Goal: Register for event/course

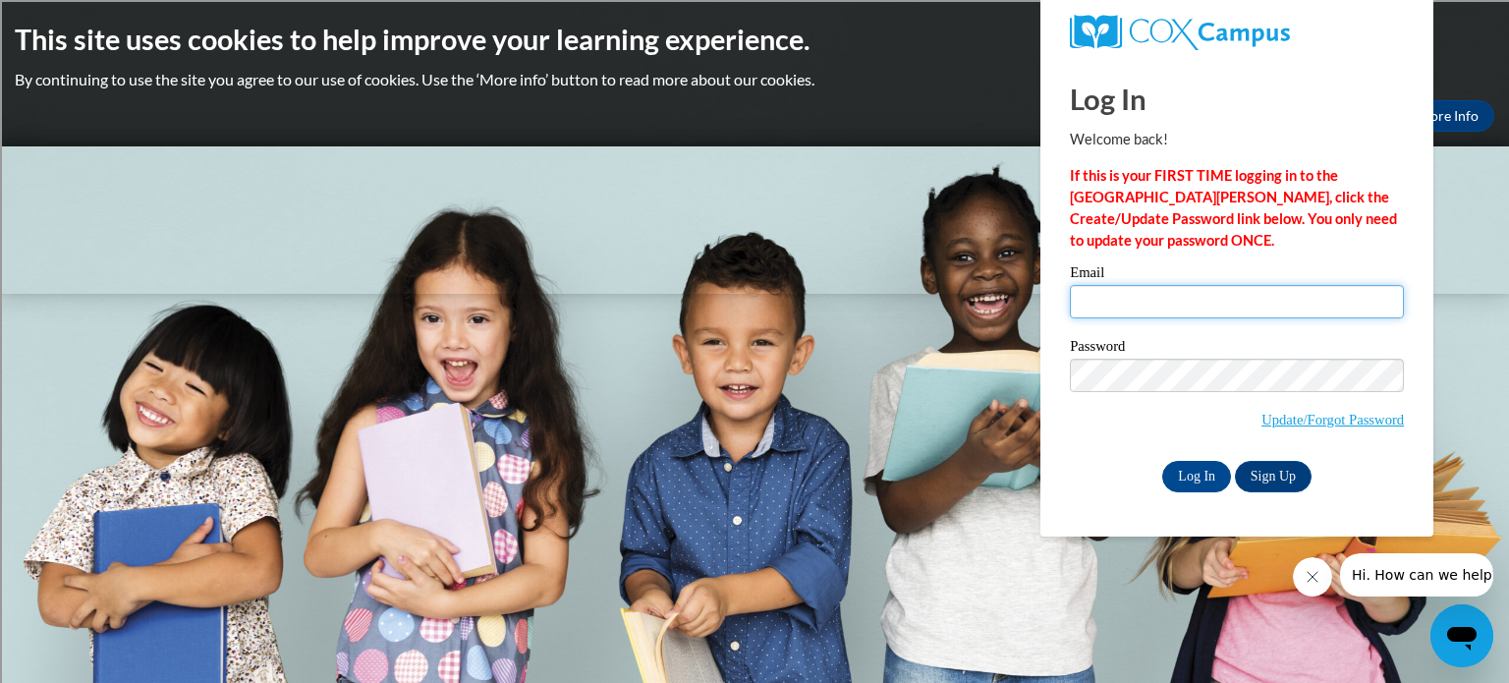
click at [1160, 316] on input "Email" at bounding box center [1237, 301] width 334 height 33
type input "steven.botzau@rusd.org"
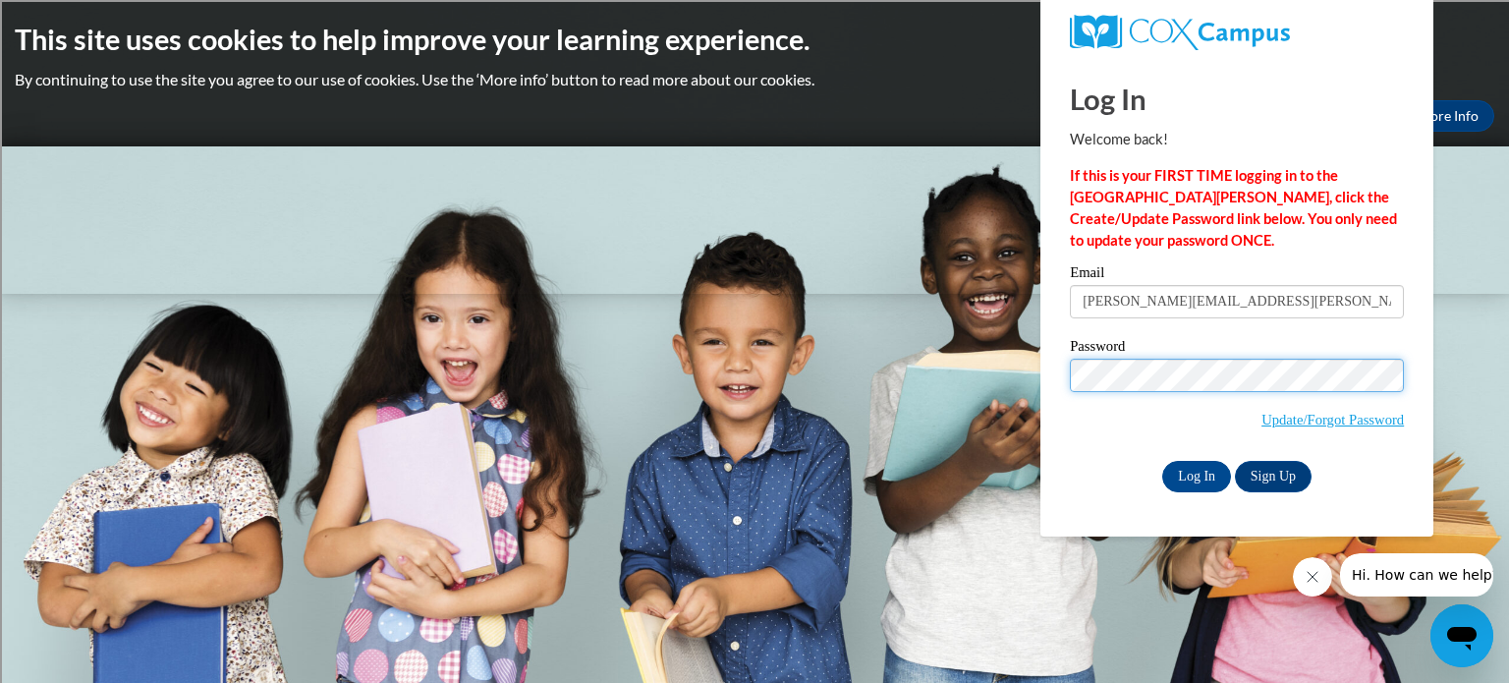
click at [1162, 461] on input "Log In" at bounding box center [1196, 476] width 69 height 31
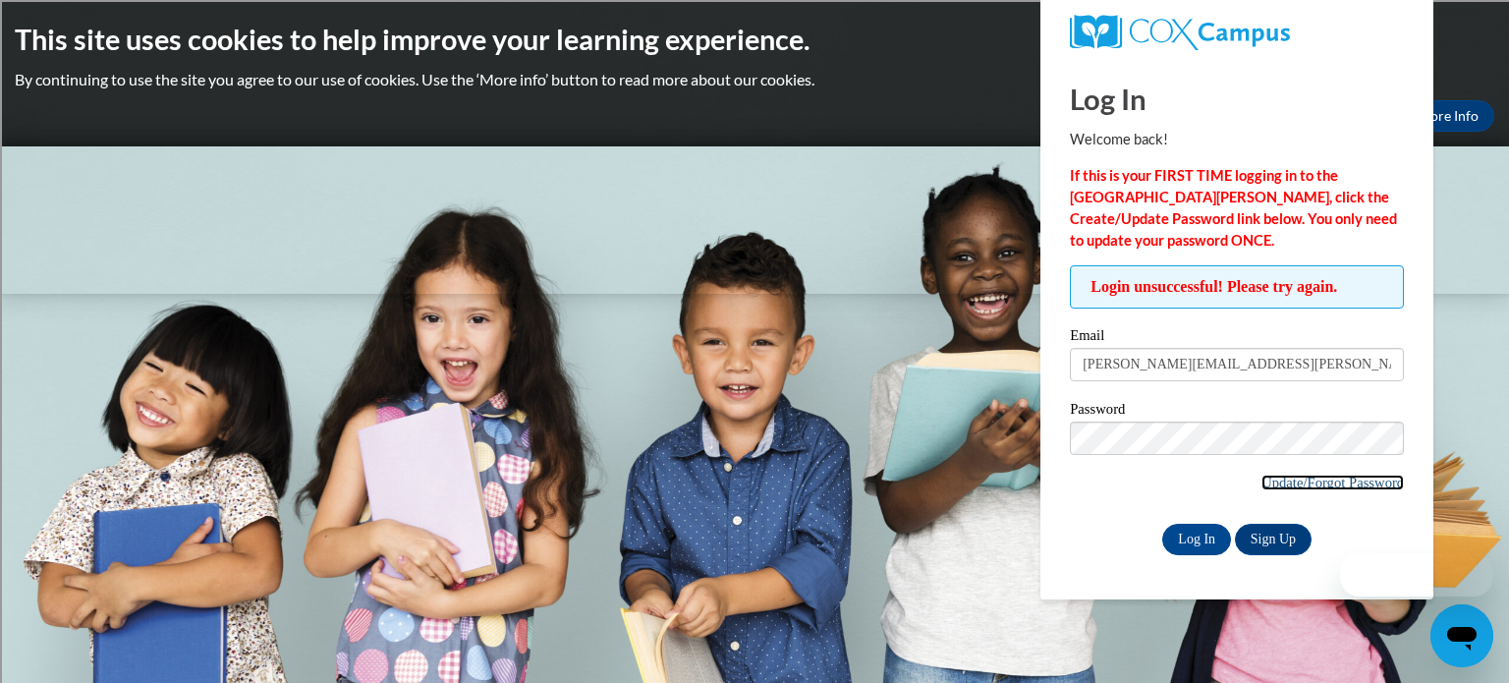
click at [1311, 474] on link "Update/Forgot Password" at bounding box center [1332, 482] width 142 height 16
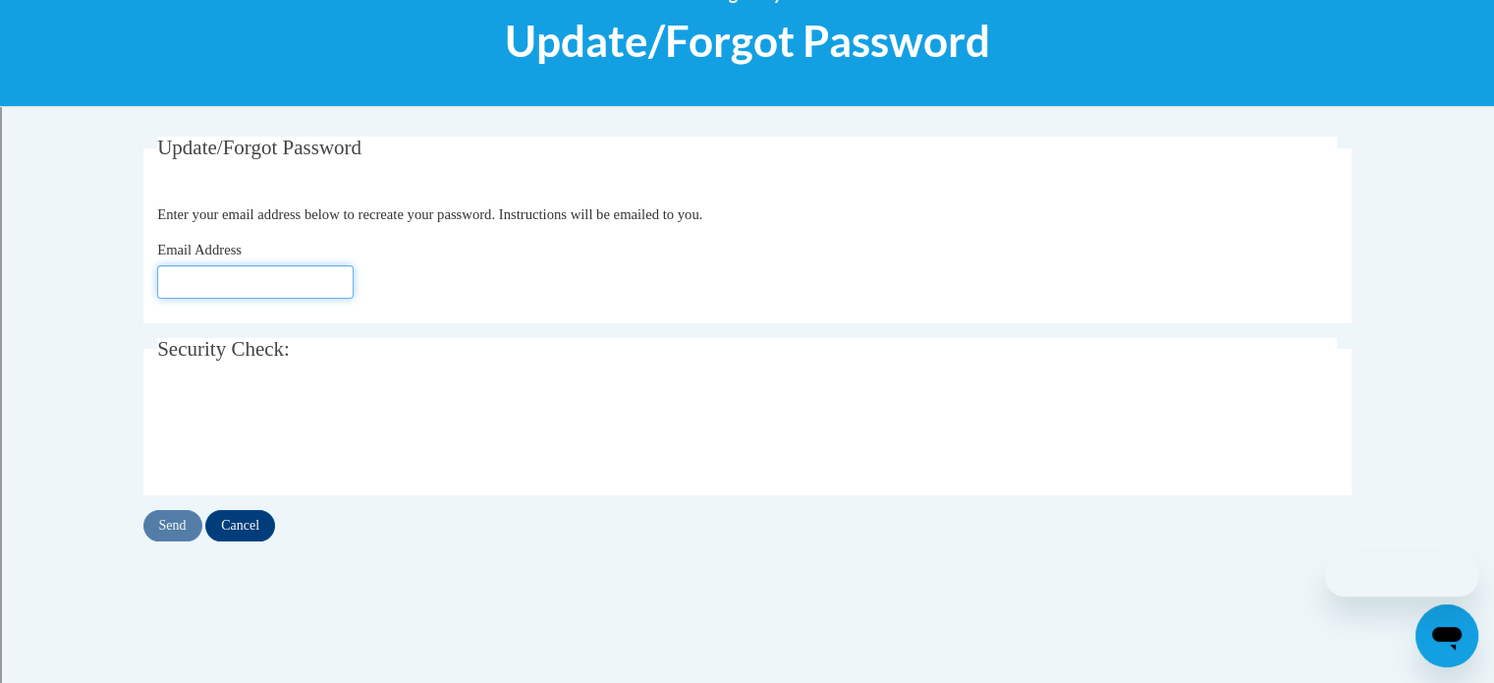
click at [195, 269] on input "Email Address" at bounding box center [255, 281] width 196 height 33
type input "[PERSON_NAME][EMAIL_ADDRESS][PERSON_NAME][DOMAIN_NAME]"
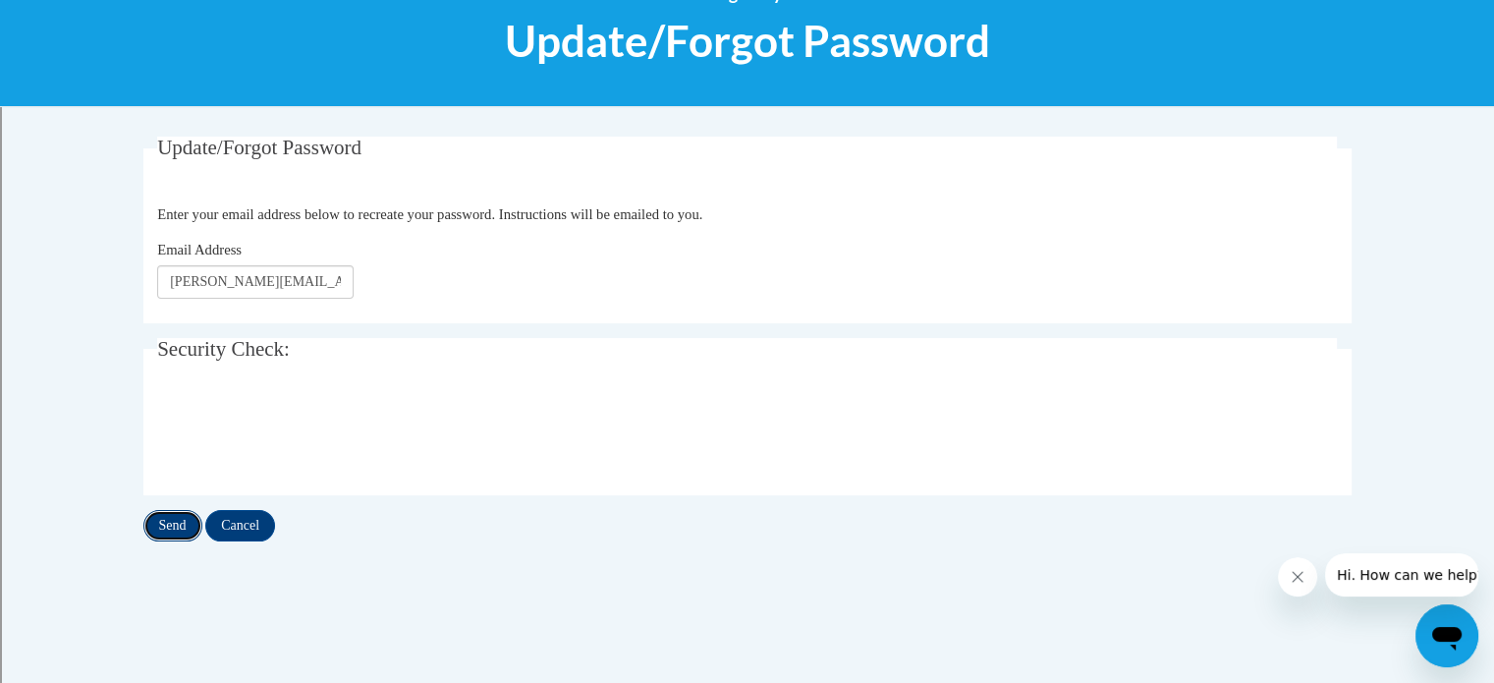
click at [161, 539] on input "Send" at bounding box center [172, 525] width 59 height 31
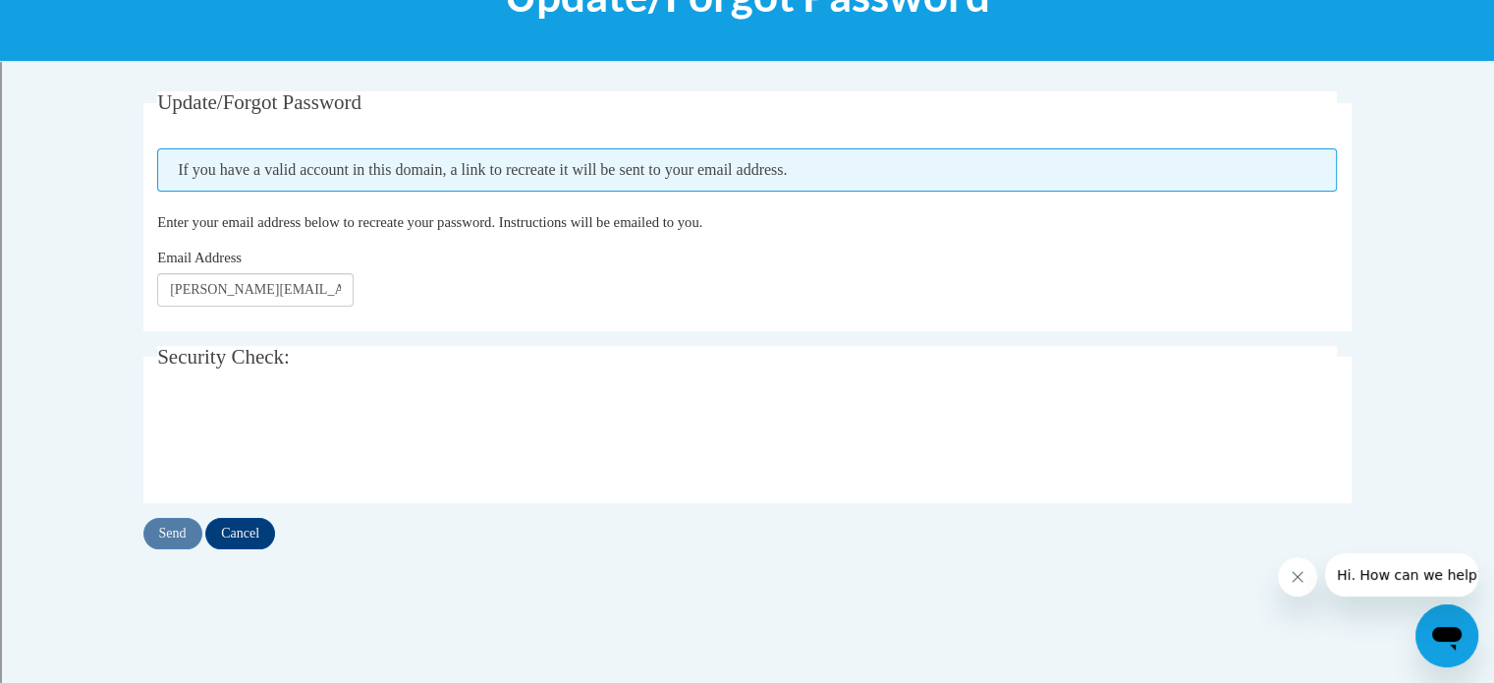
scroll to position [306, 0]
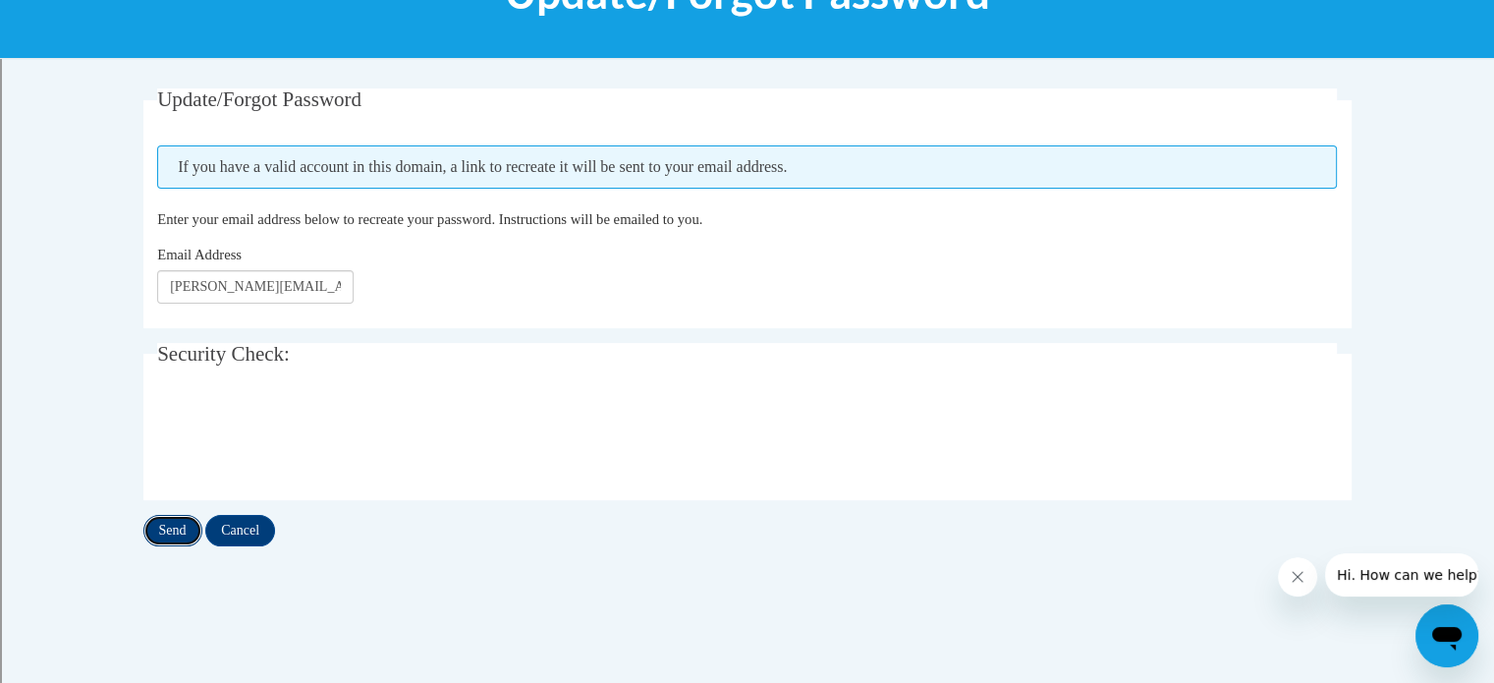
click at [163, 523] on input "Send" at bounding box center [172, 530] width 59 height 31
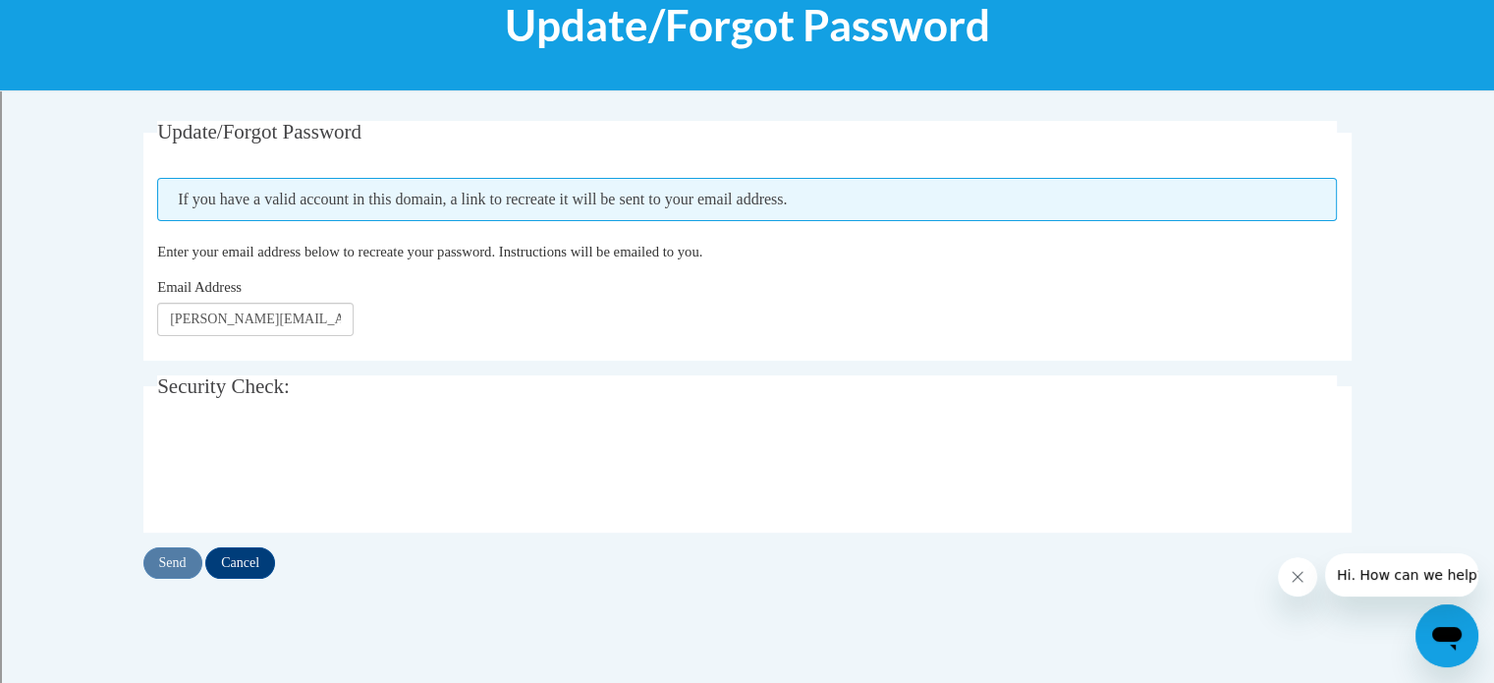
scroll to position [274, 0]
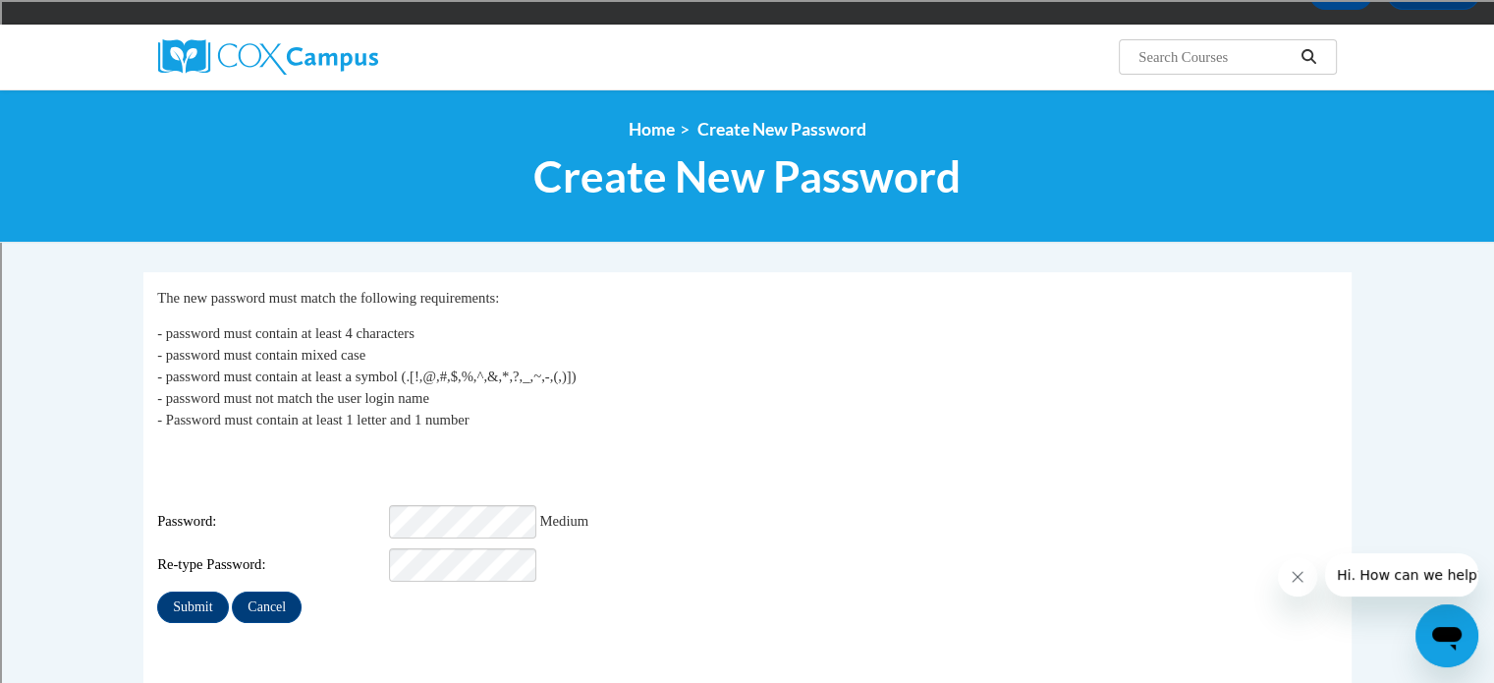
click at [402, 518] on div "Login: [PERSON_NAME][EMAIL_ADDRESS][DOMAIN_NAME] Password: Medium Re-type Passw…" at bounding box center [747, 513] width 1180 height 137
click at [174, 591] on input "Submit" at bounding box center [192, 606] width 71 height 31
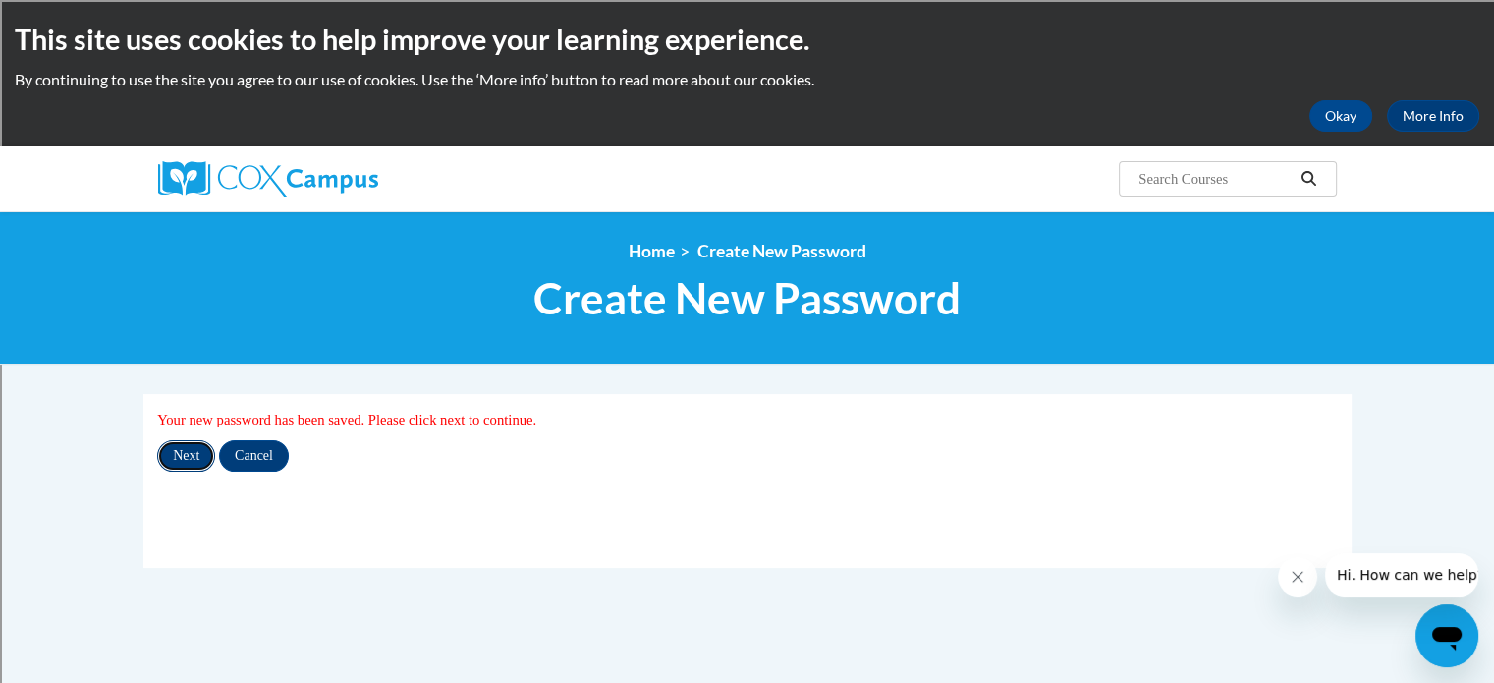
click at [181, 455] on input "Next" at bounding box center [186, 455] width 58 height 31
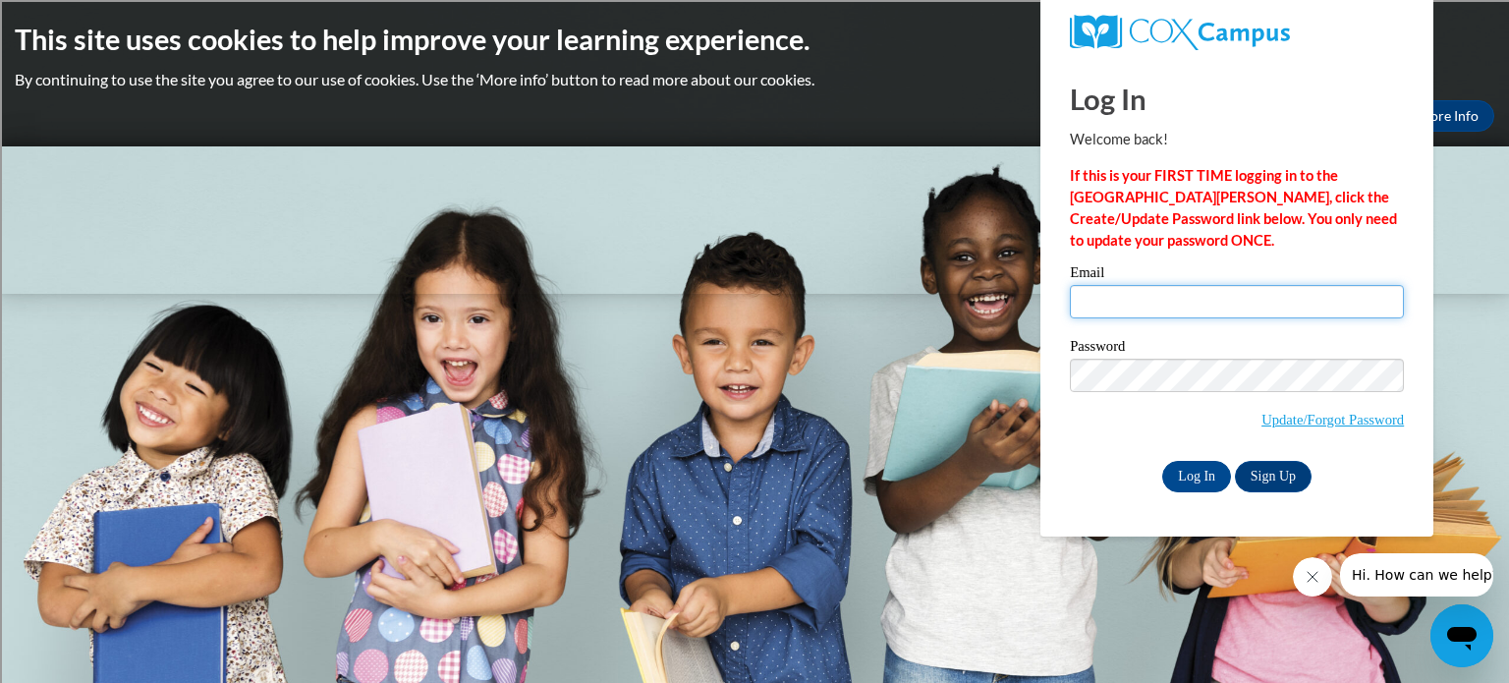
click at [1147, 309] on input "Email" at bounding box center [1237, 301] width 334 height 33
type input "steven.botzau@rusd.org"
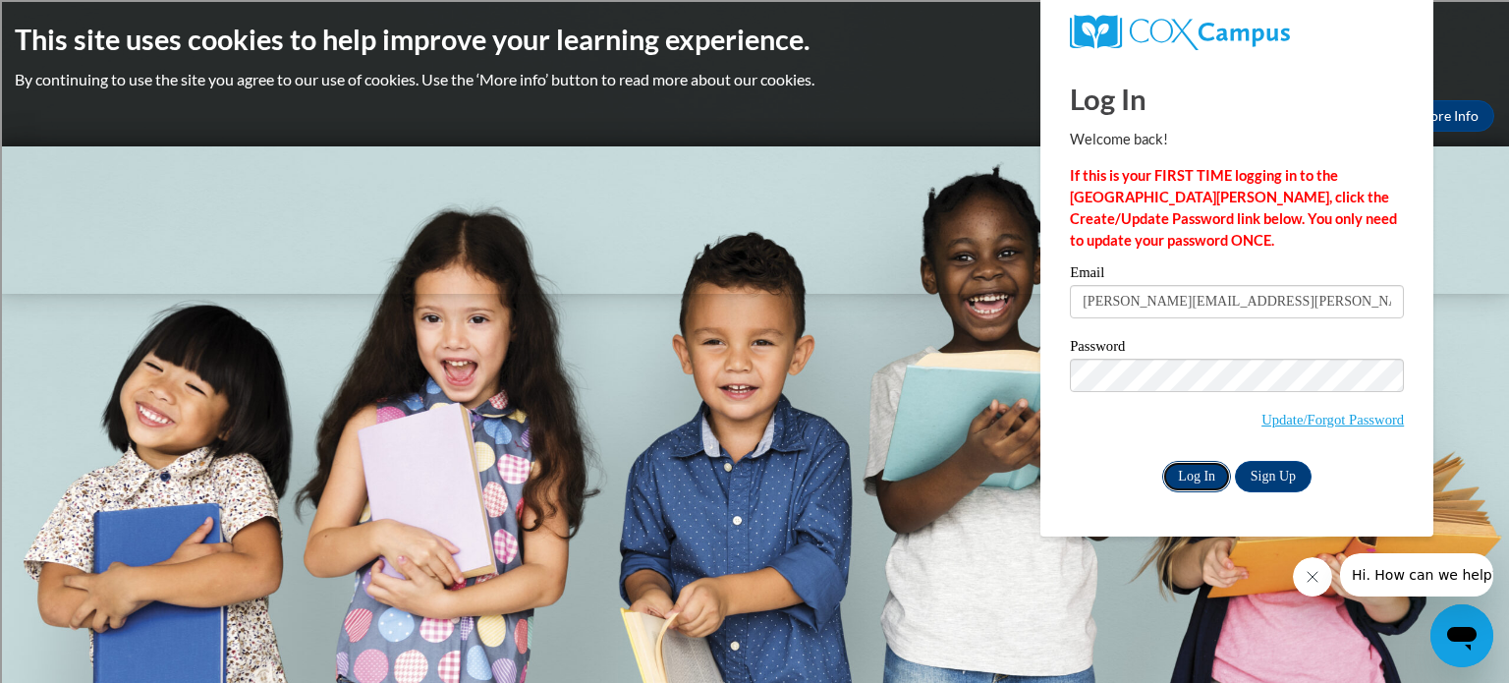
click at [1199, 474] on input "Log In" at bounding box center [1196, 476] width 69 height 31
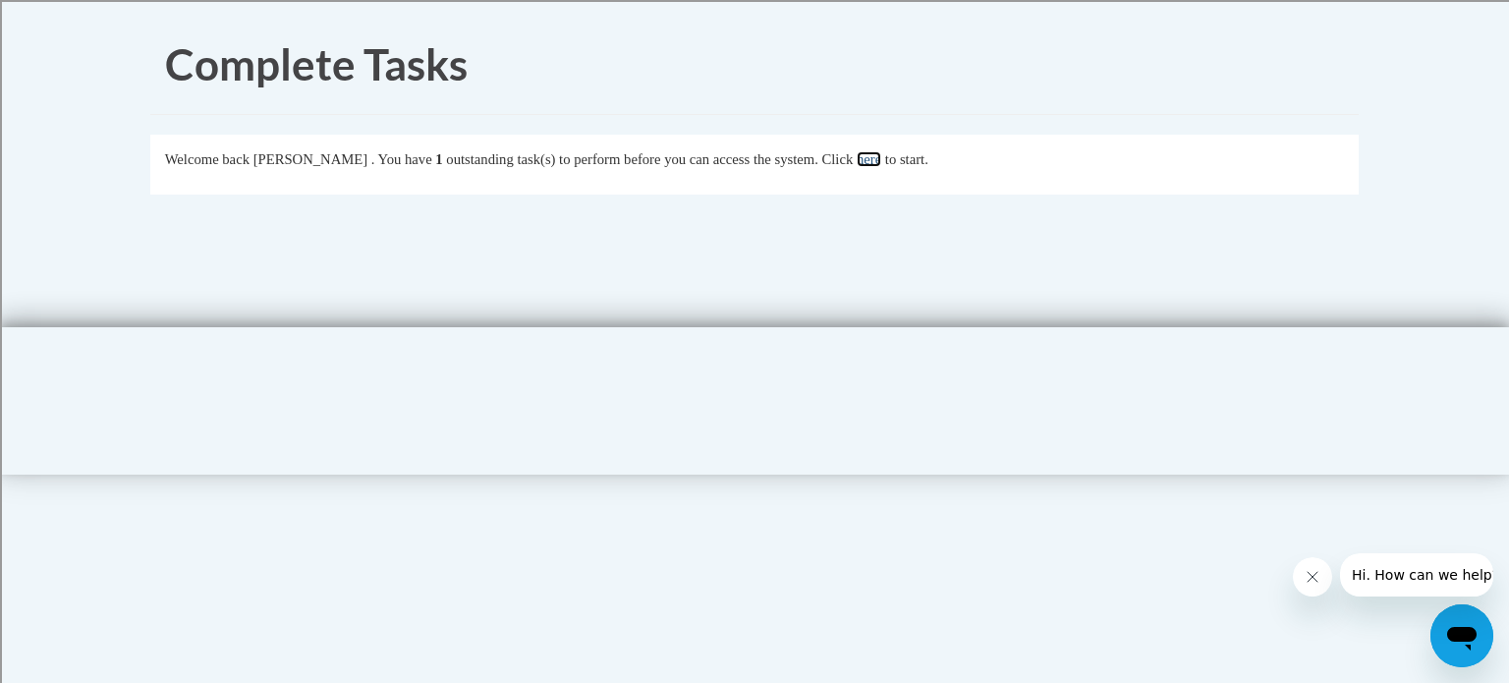
click at [881, 163] on link "here" at bounding box center [869, 159] width 25 height 16
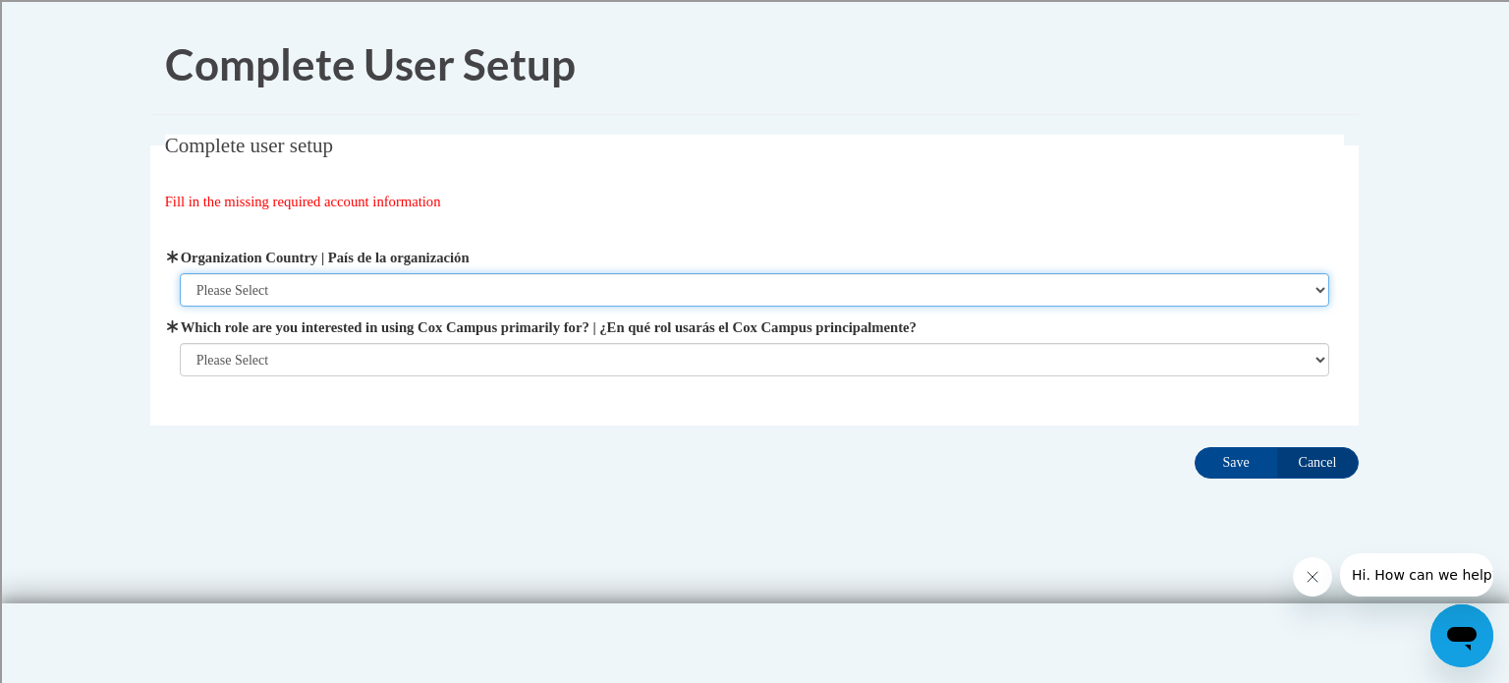
click at [466, 288] on select "Please Select [GEOGRAPHIC_DATA] | [GEOGRAPHIC_DATA] Outside of [GEOGRAPHIC_DATA…" at bounding box center [755, 289] width 1150 height 33
select select "ad49bcad-a171-4b2e-b99c-48b446064914"
click at [180, 273] on select "Please Select [GEOGRAPHIC_DATA] | [GEOGRAPHIC_DATA] Outside of [GEOGRAPHIC_DATA…" at bounding box center [755, 289] width 1150 height 33
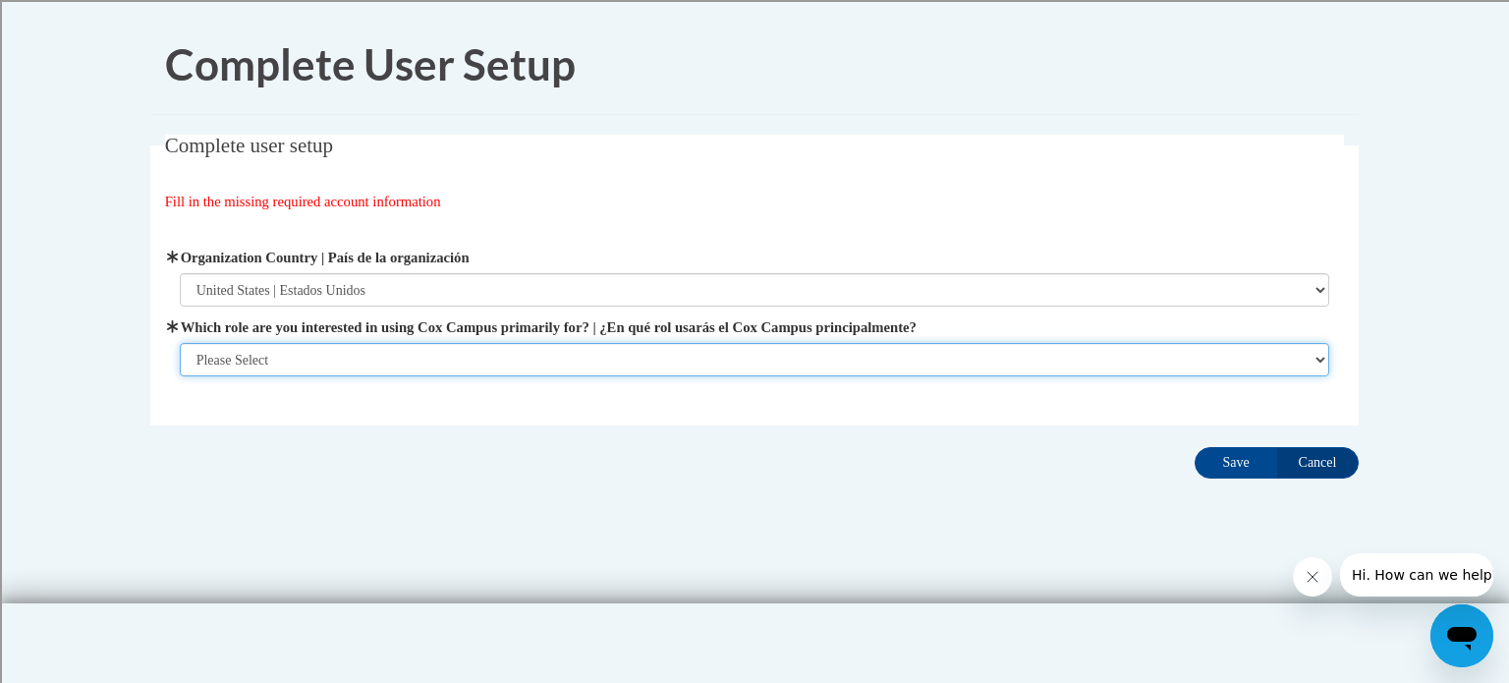
click at [349, 356] on select "Please Select College/University | Colegio/Universidad Community/Nonprofit Part…" at bounding box center [755, 359] width 1150 height 33
select select "fbf2d438-af2f-41f8-98f1-81c410e29de3"
click at [180, 376] on select "Please Select College/University | Colegio/Universidad Community/Nonprofit Part…" at bounding box center [755, 359] width 1150 height 33
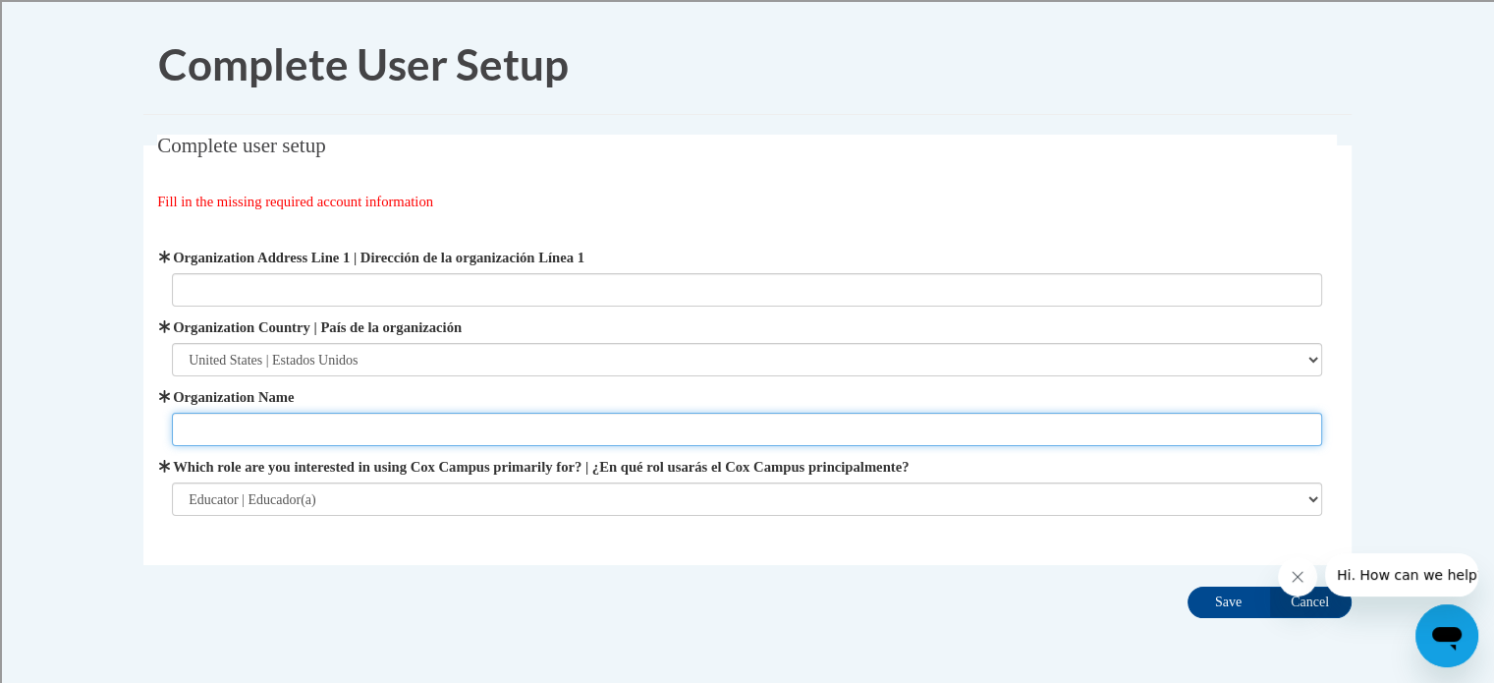
click at [334, 431] on input "Organization Name" at bounding box center [747, 429] width 1150 height 33
type input "RUSD"
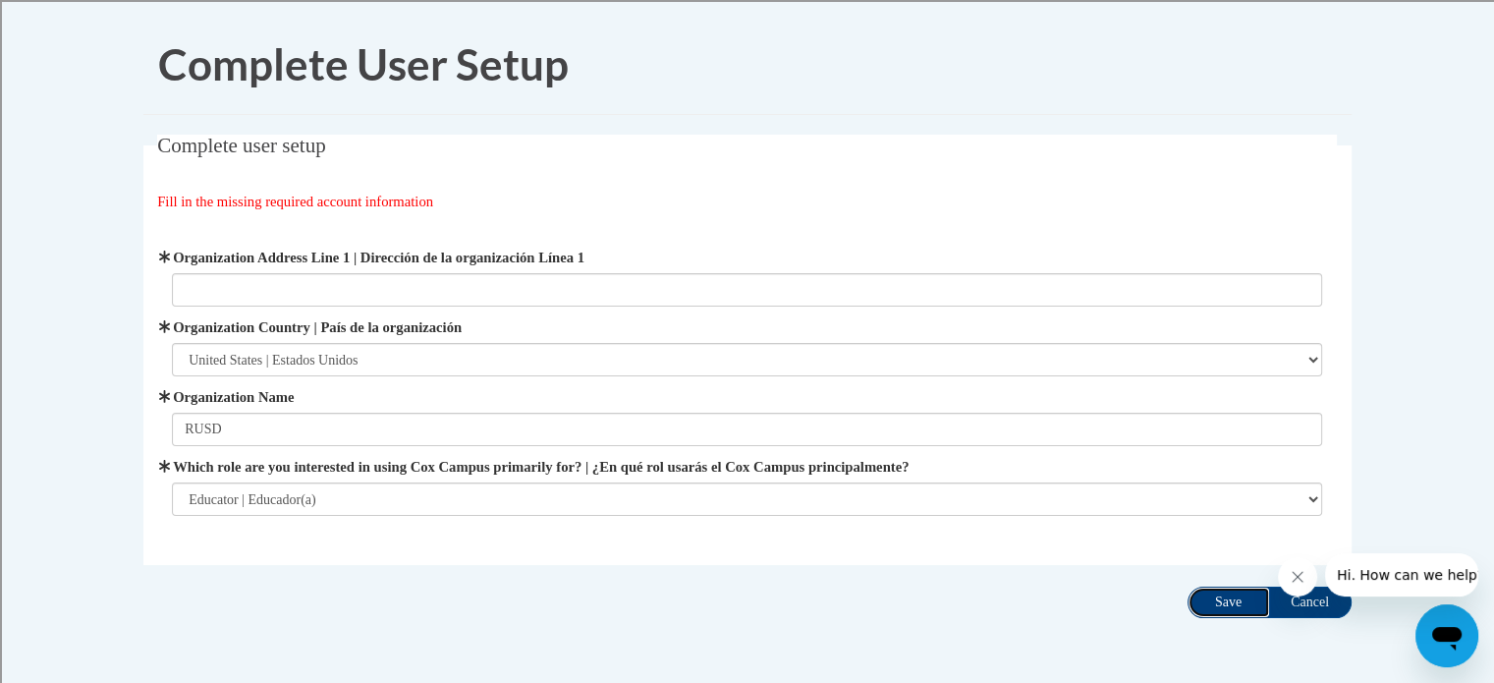
click at [1210, 594] on input "Save" at bounding box center [1229, 601] width 83 height 31
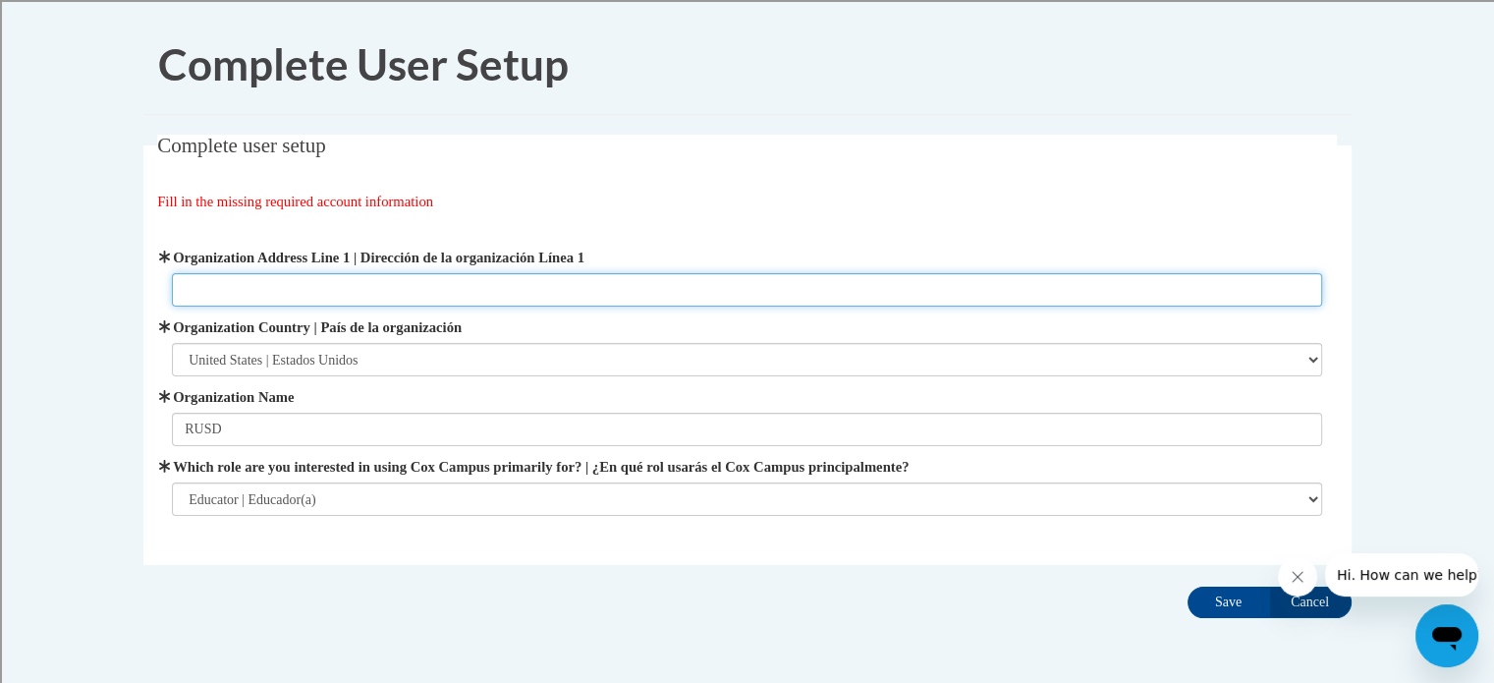
click at [1179, 282] on input "Organization Address Line 1 | Dirección de la organización Línea 1" at bounding box center [747, 289] width 1150 height 33
paste input "3109 Mt. Pleasant St."
type input "3109 Mt. Pleasant St."
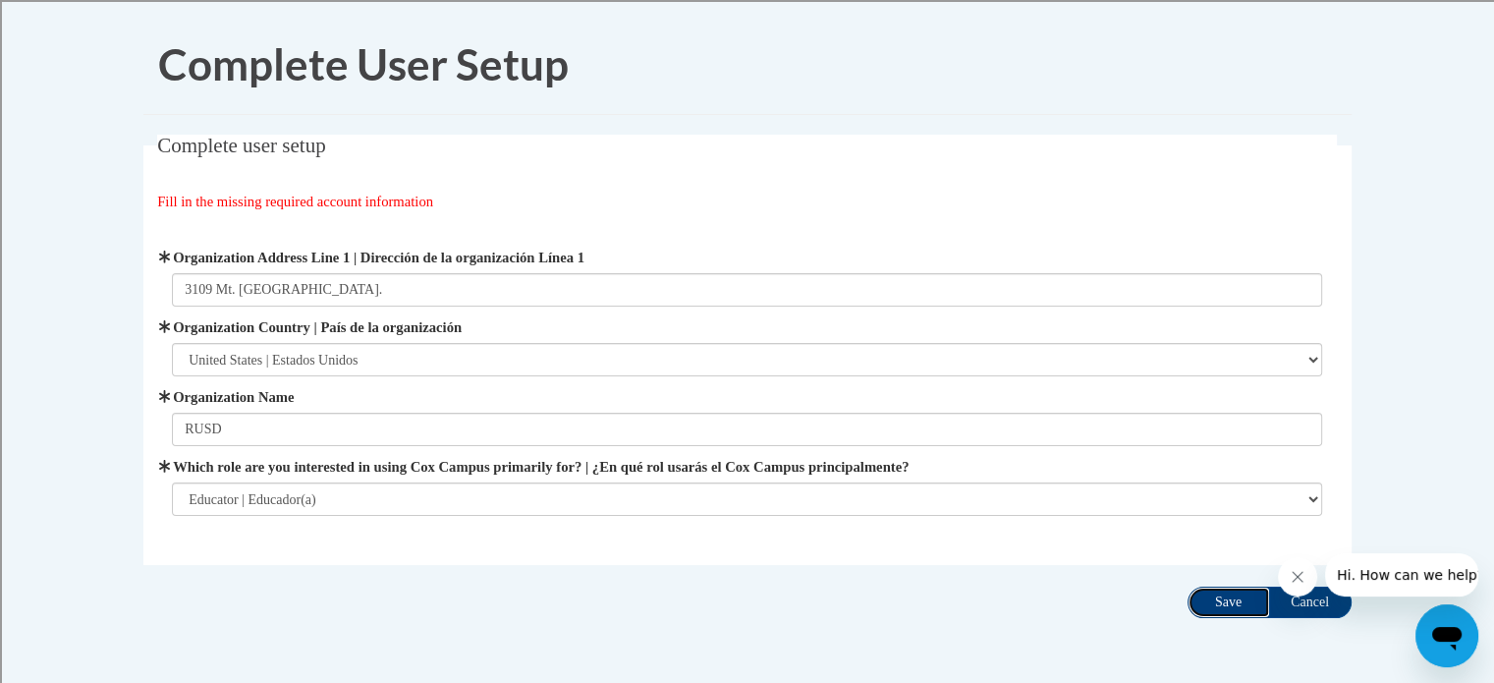
click at [1236, 611] on input "Save" at bounding box center [1229, 601] width 83 height 31
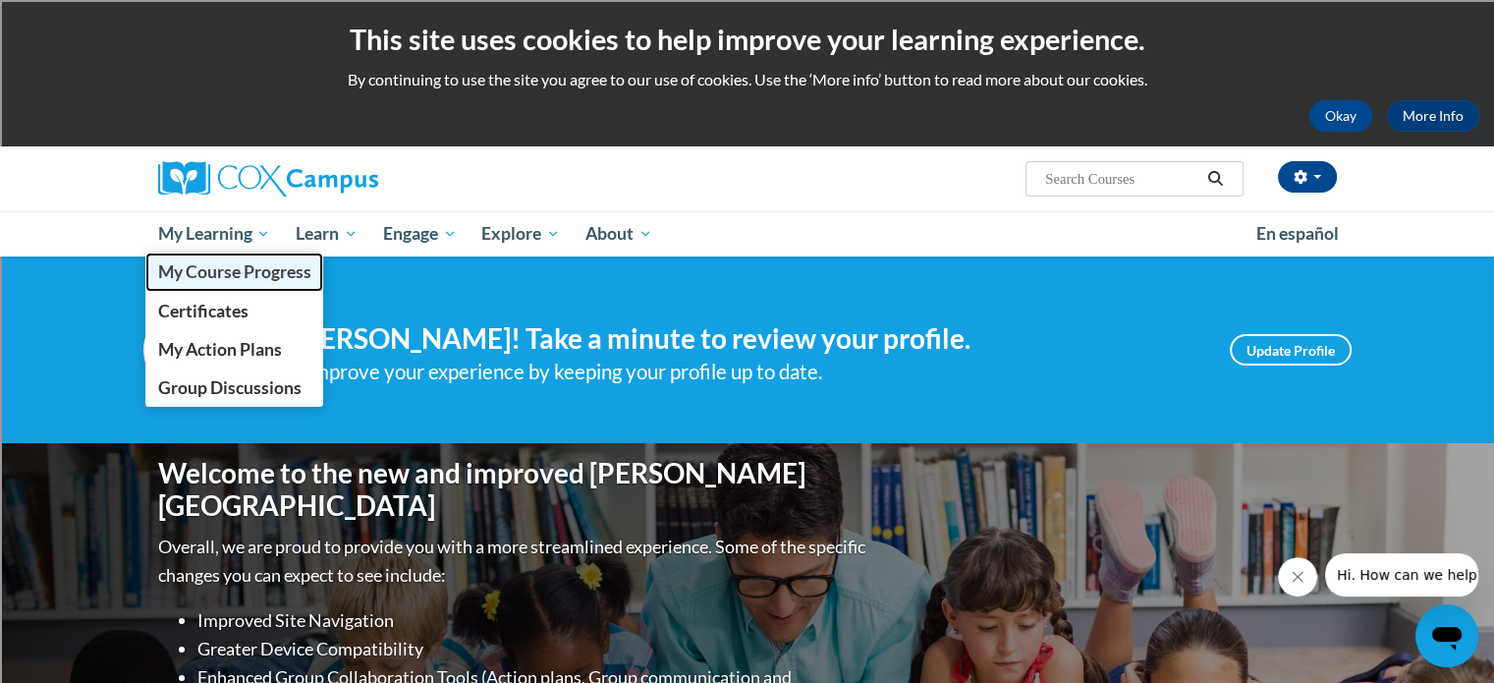
click at [216, 262] on span "My Course Progress" at bounding box center [233, 271] width 153 height 21
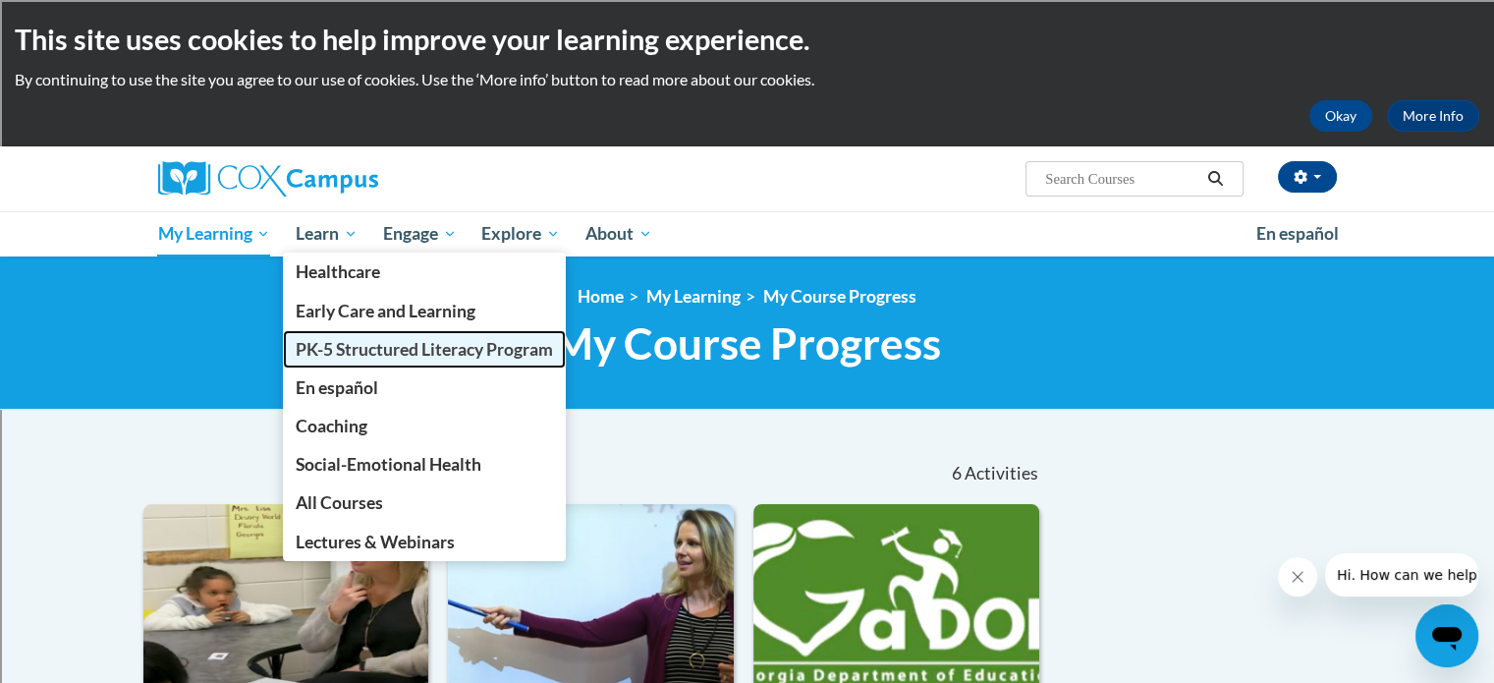
click at [322, 342] on span "PK-5 Structured Literacy Program" at bounding box center [424, 349] width 257 height 21
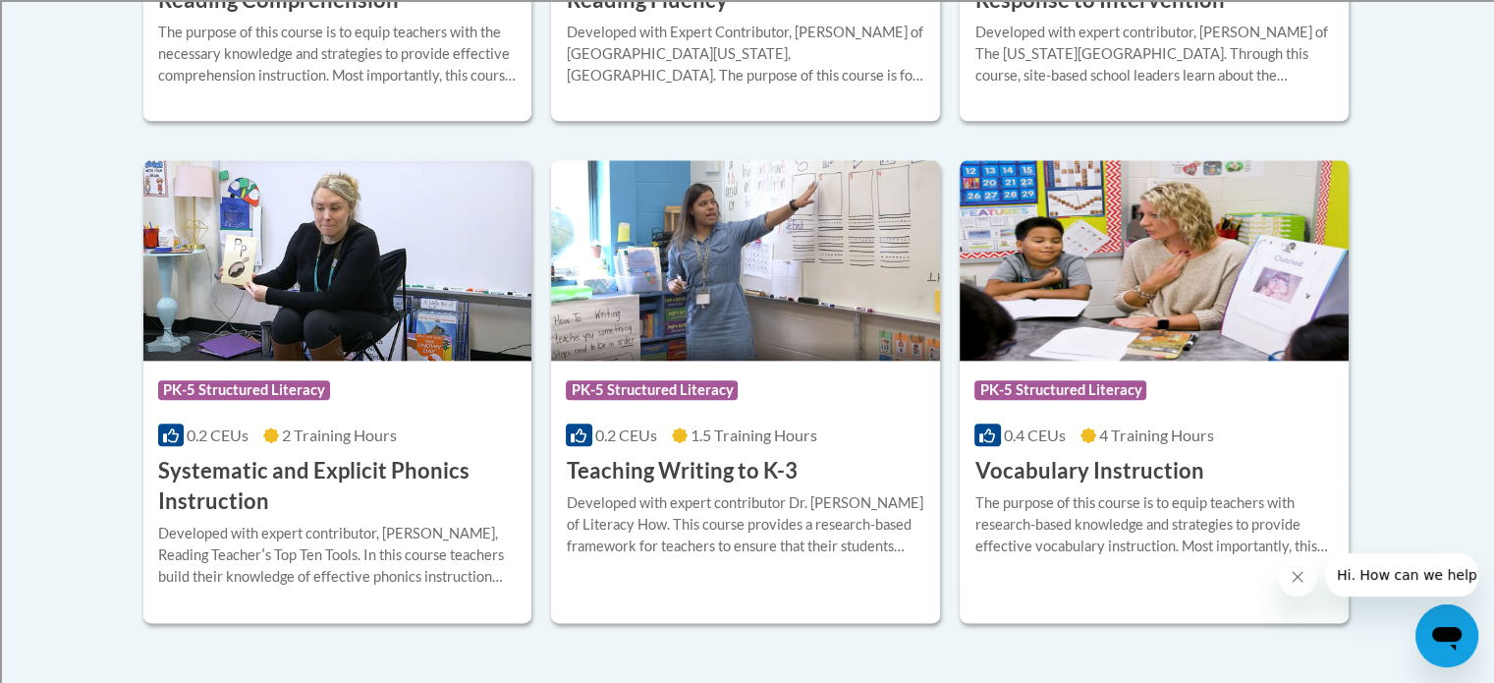
scroll to position [2210, 0]
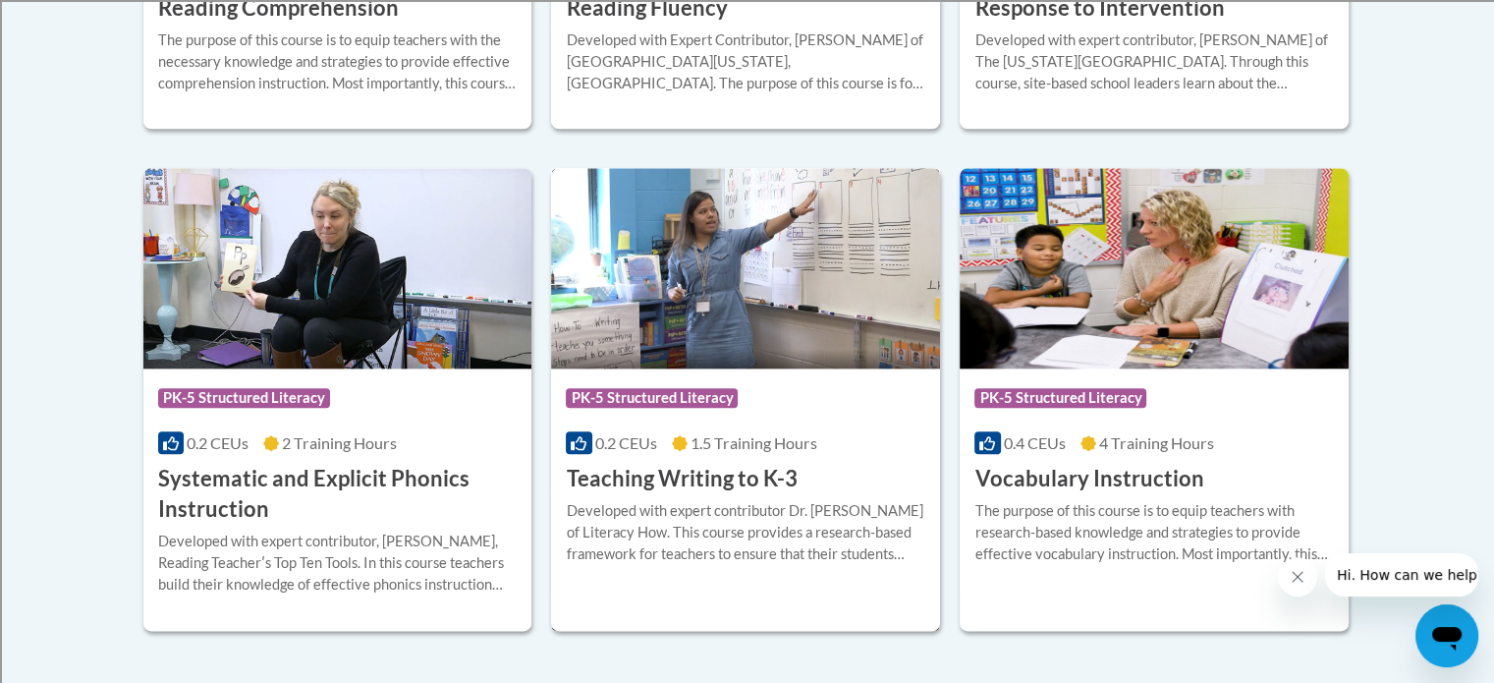
click at [671, 478] on h3 "Teaching Writing to K-3" at bounding box center [681, 479] width 231 height 30
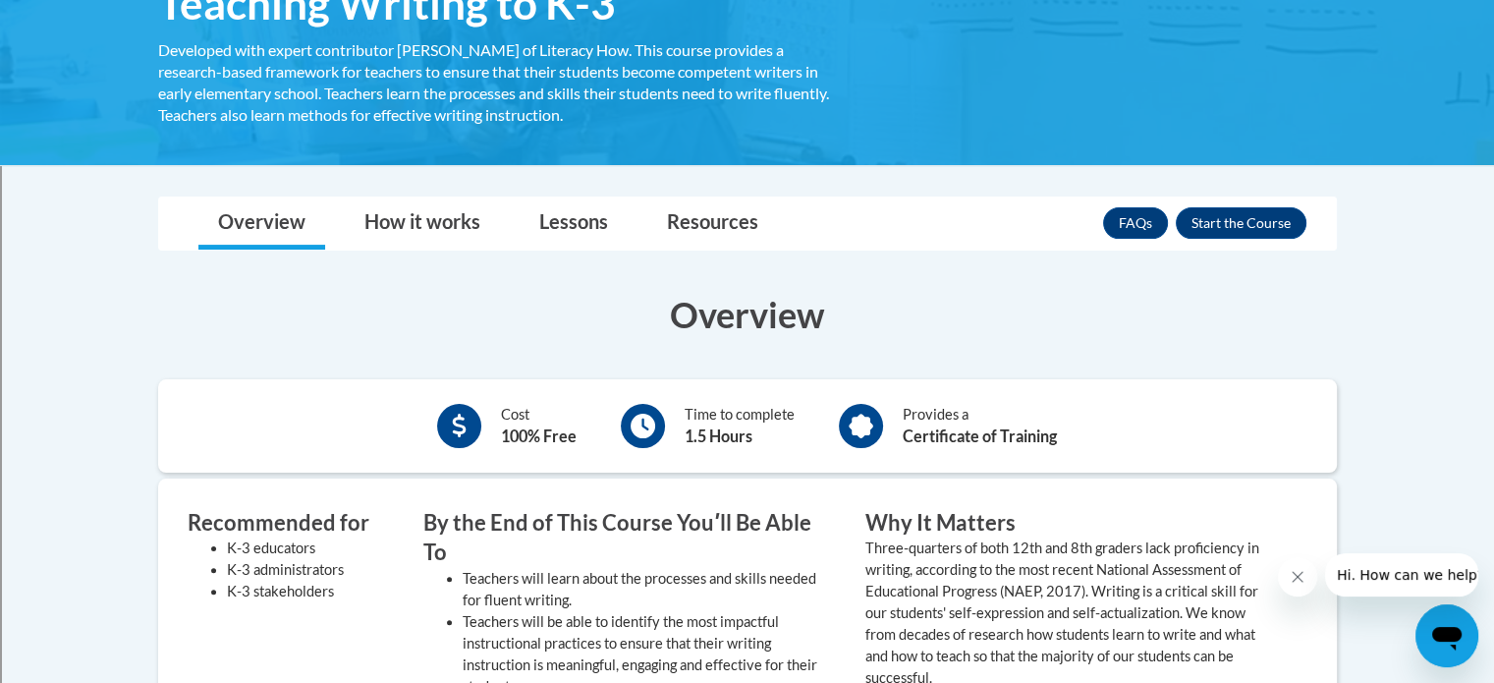
scroll to position [372, 0]
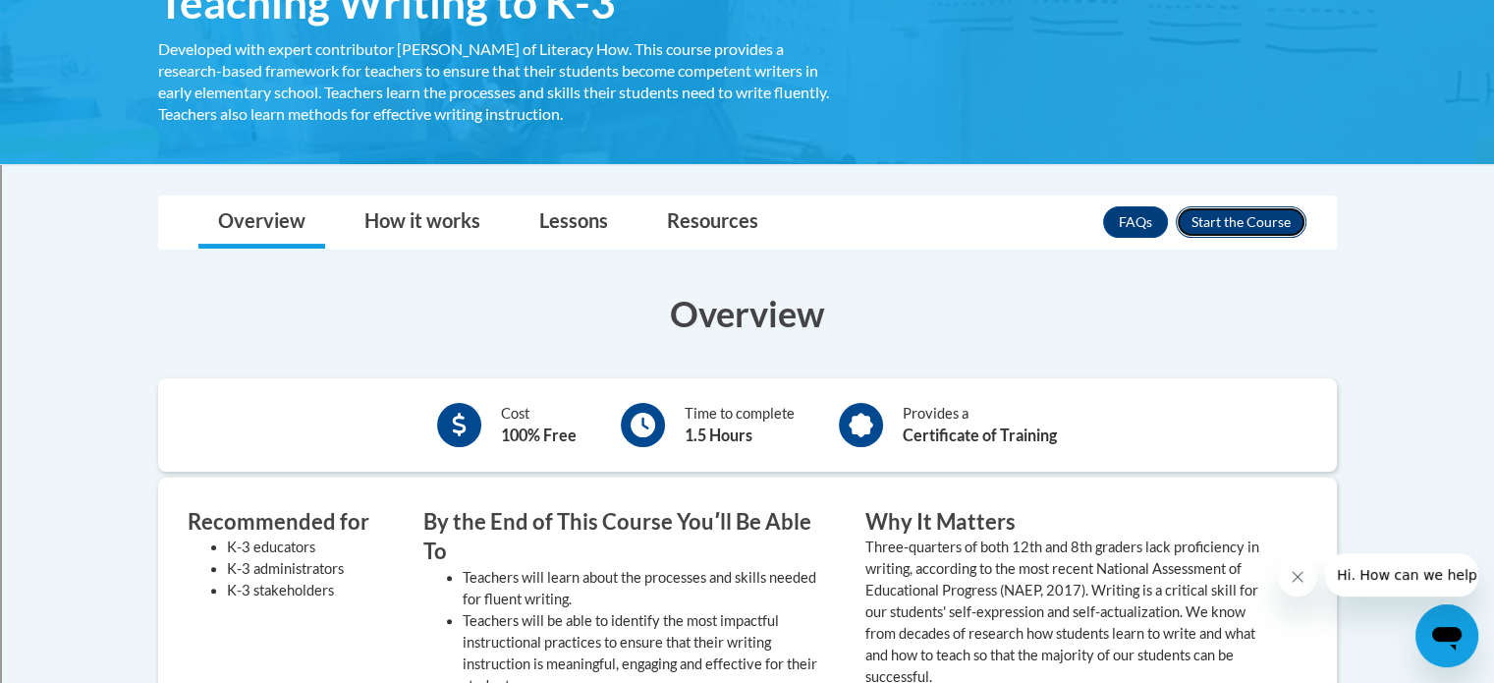
click at [1301, 220] on button "Enroll" at bounding box center [1241, 221] width 131 height 31
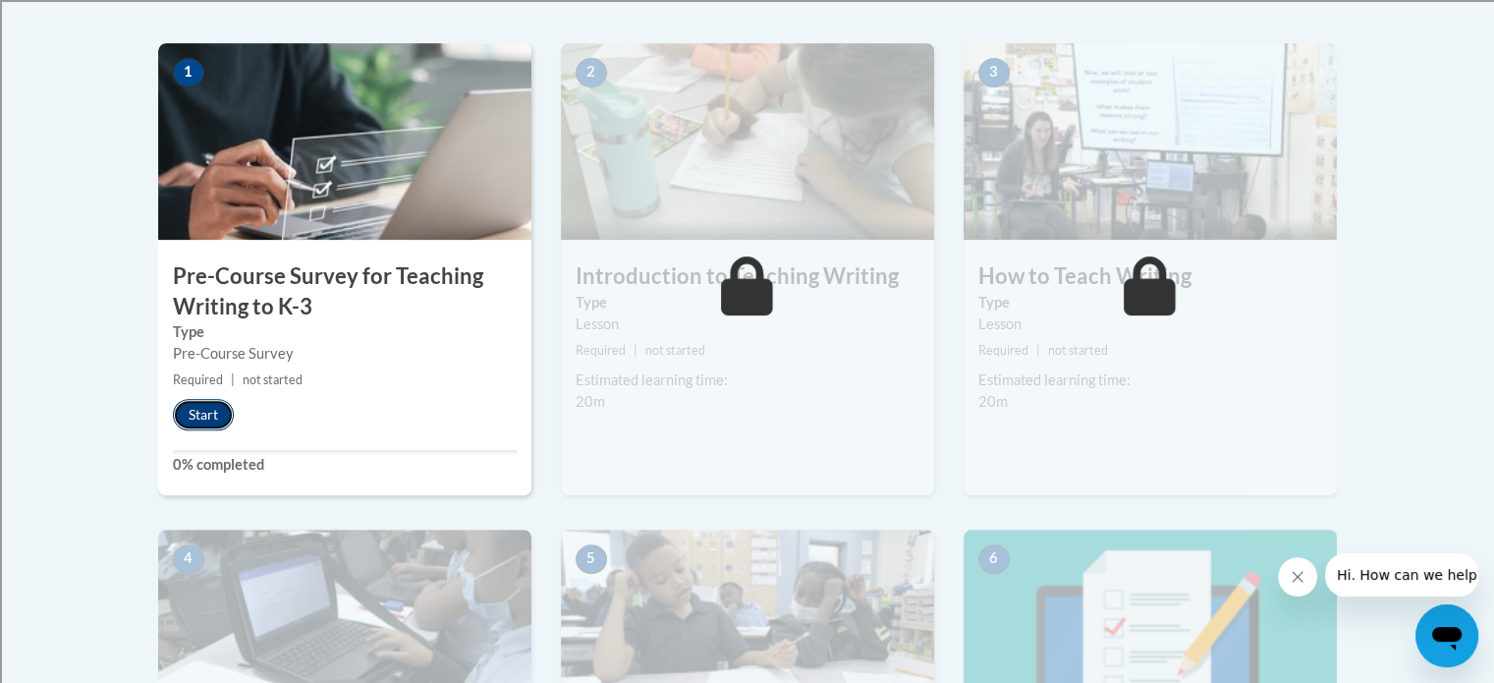
click at [200, 416] on button "Start" at bounding box center [203, 414] width 61 height 31
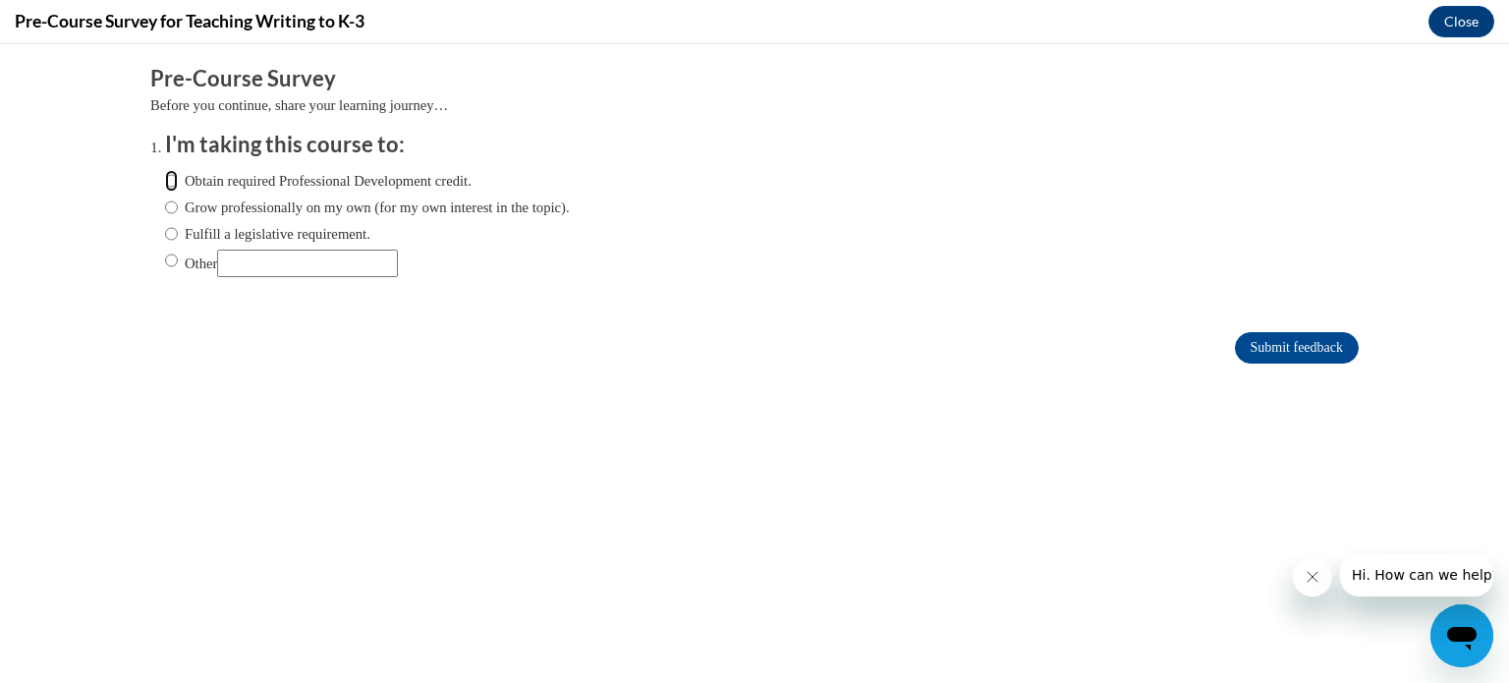
click at [165, 177] on input "Obtain required Professional Development credit." at bounding box center [171, 181] width 13 height 22
radio input "true"
click at [1238, 333] on input "Submit feedback" at bounding box center [1297, 347] width 124 height 31
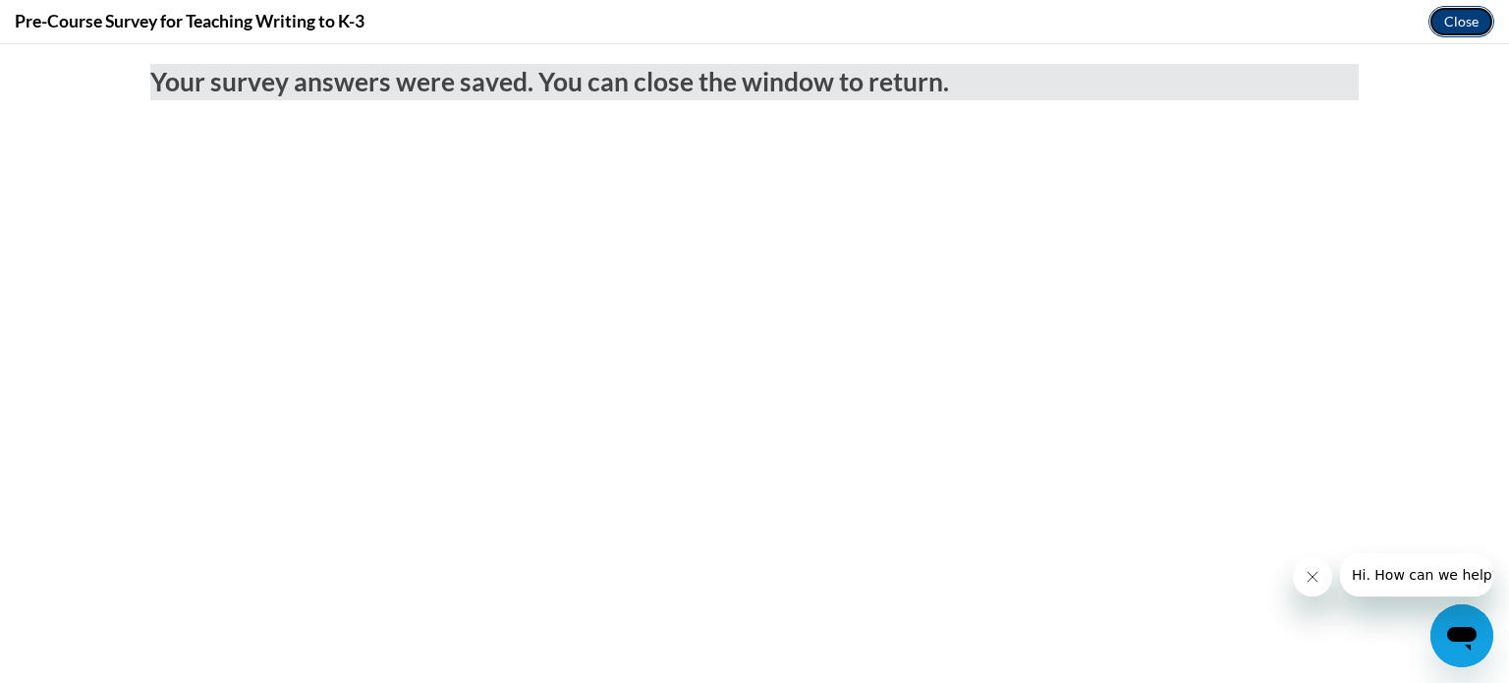
click at [1454, 11] on button "Close" at bounding box center [1461, 21] width 66 height 31
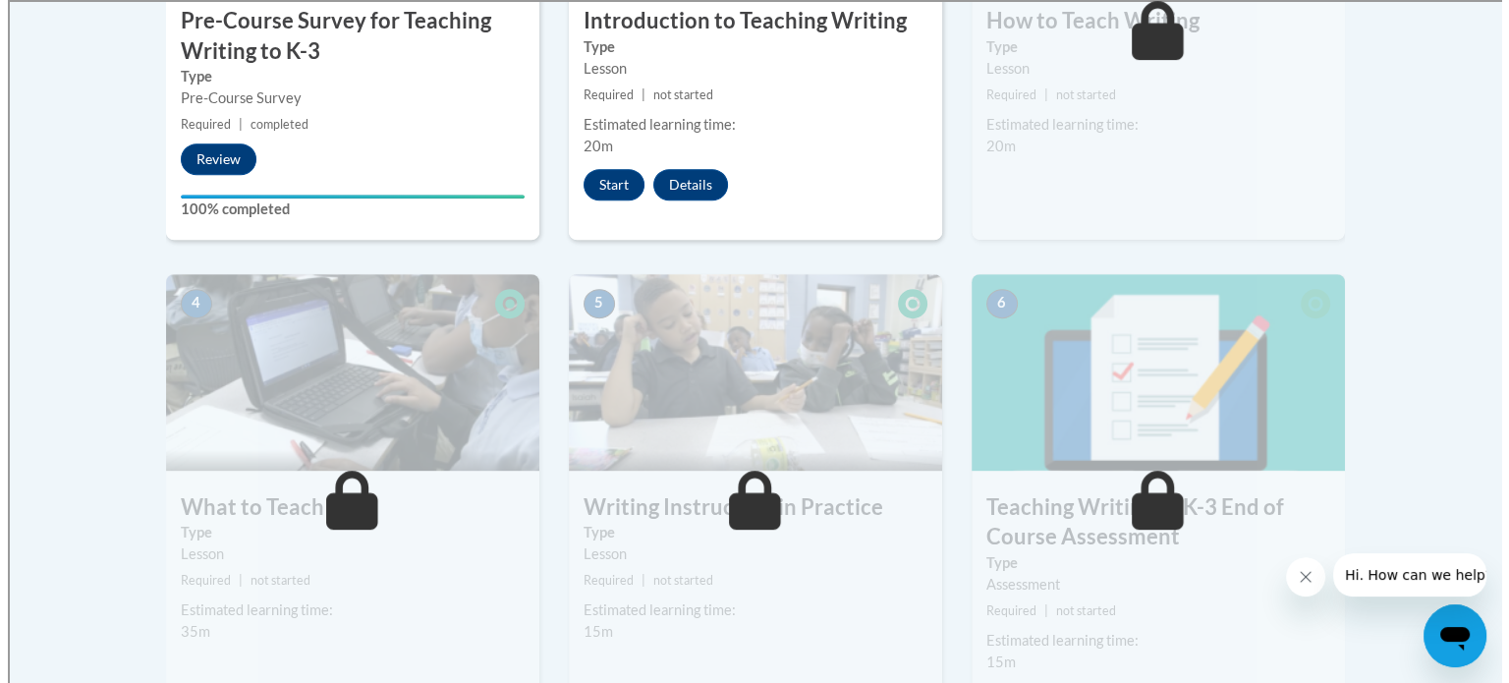
scroll to position [798, 0]
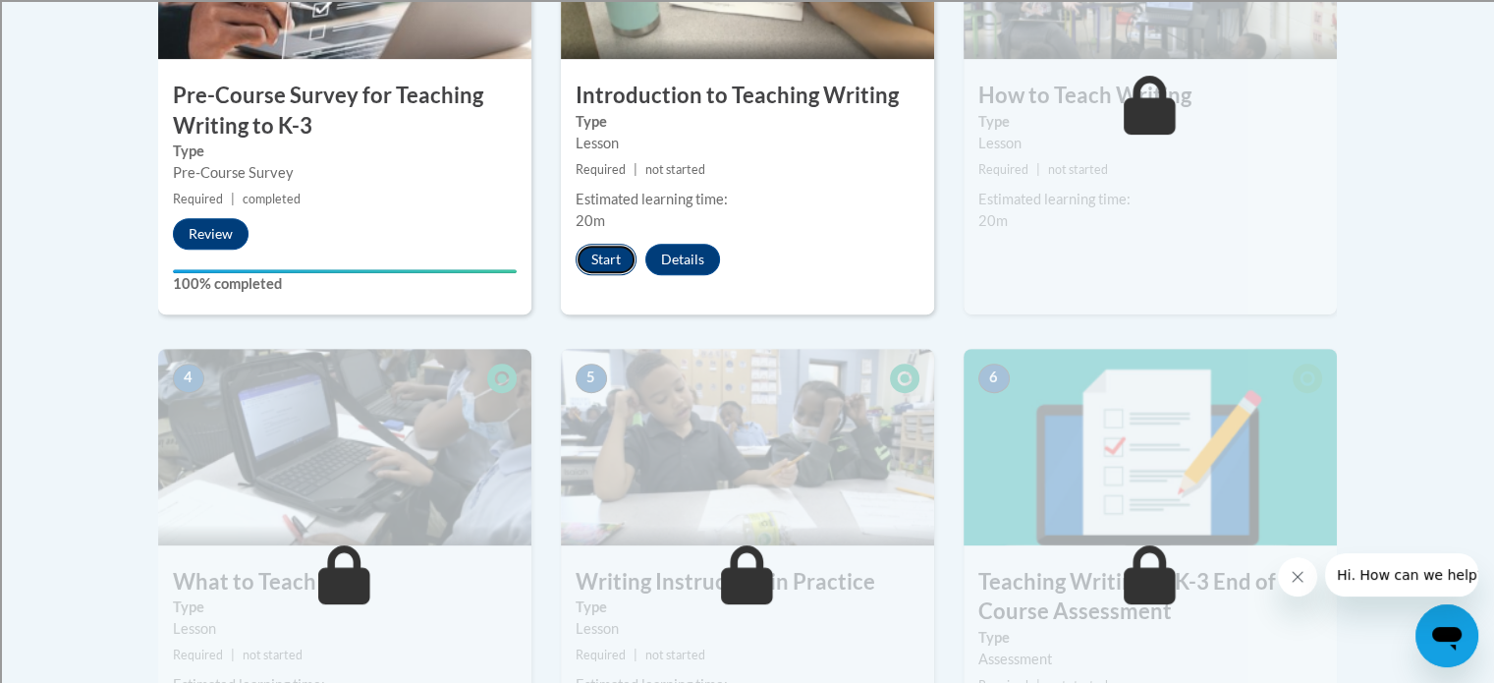
click at [601, 265] on button "Start" at bounding box center [606, 259] width 61 height 31
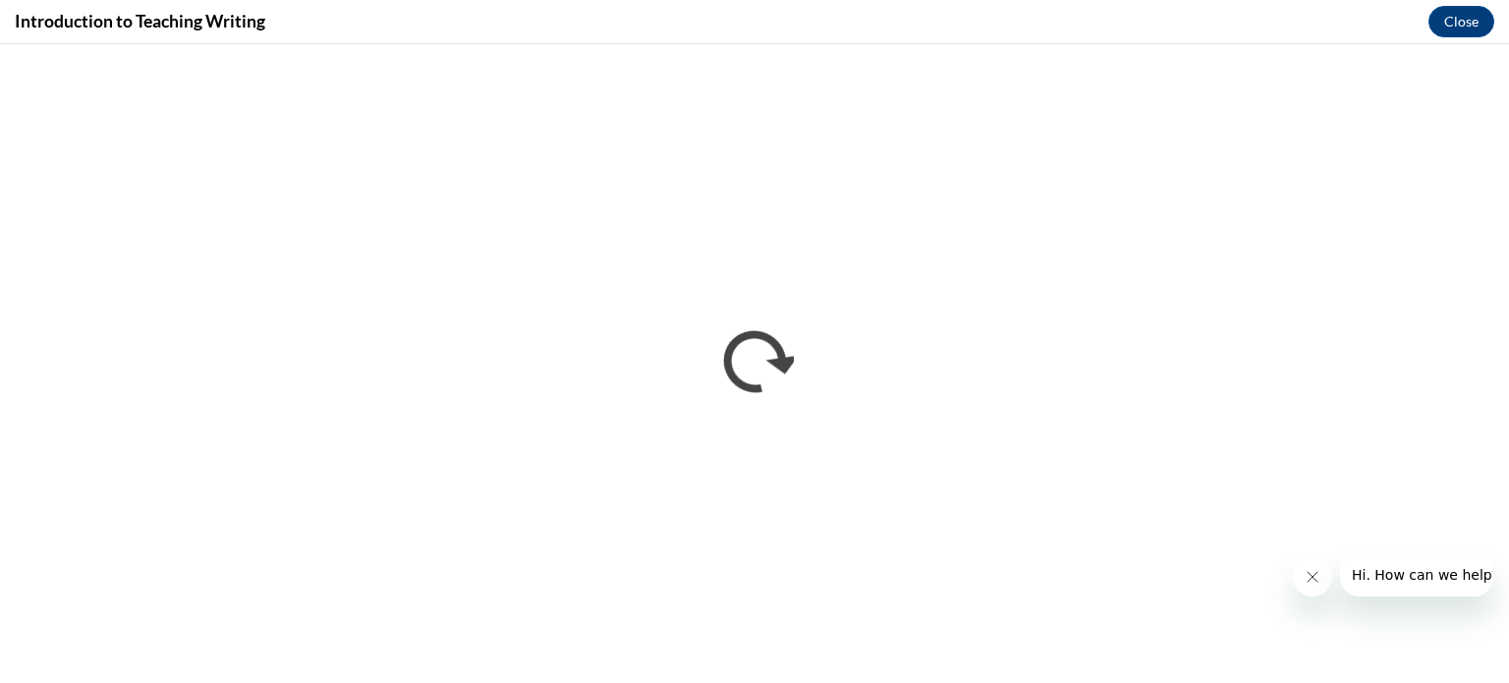
scroll to position [0, 0]
